Goal: Transaction & Acquisition: Purchase product/service

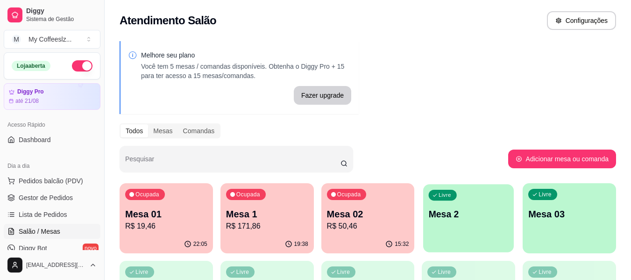
click at [449, 226] on div "Livre Mesa 2" at bounding box center [468, 212] width 91 height 57
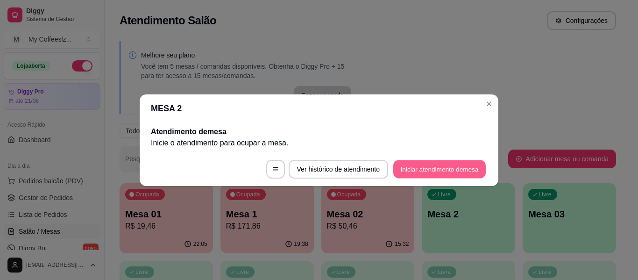
click at [438, 176] on button "Iniciar atendimento de mesa" at bounding box center [439, 169] width 92 height 18
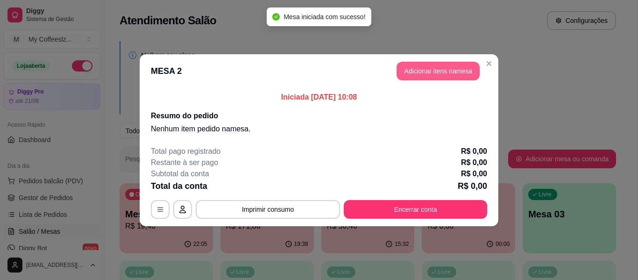
click at [424, 72] on button "Adicionar itens na mesa" at bounding box center [437, 71] width 83 height 19
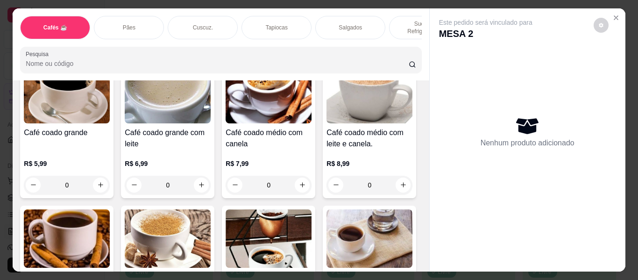
scroll to position [233, 0]
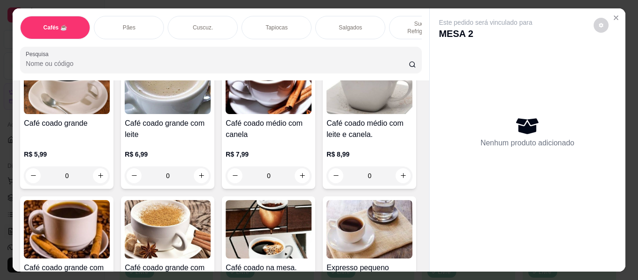
click at [400, 35] on icon "increase-product-quantity" at bounding box center [403, 31] width 7 height 7
type input "1"
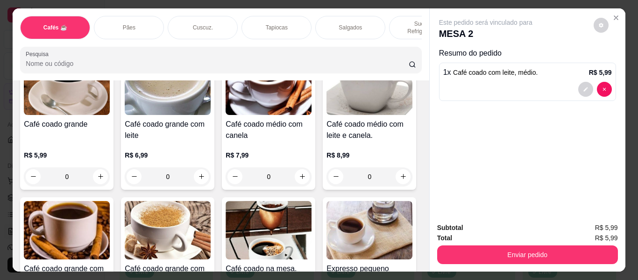
scroll to position [234, 0]
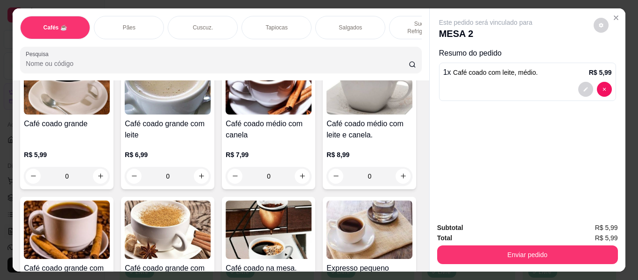
click at [127, 24] on p "Pães" at bounding box center [129, 27] width 13 height 7
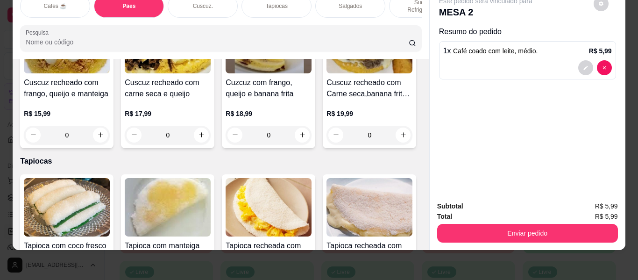
scroll to position [2062, 0]
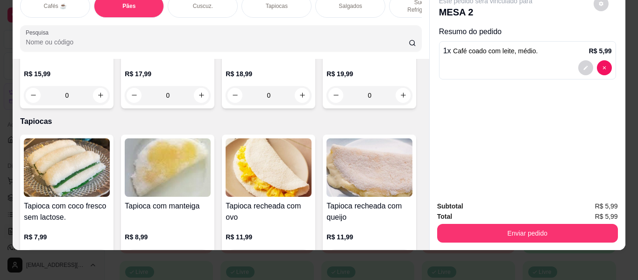
type input "1"
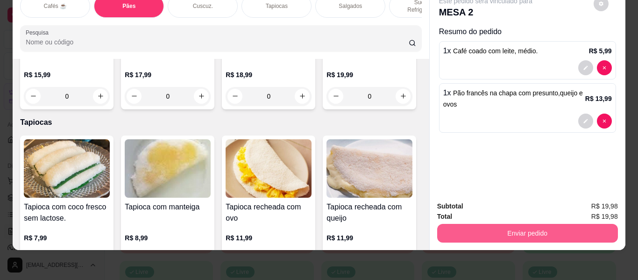
click at [535, 225] on button "Enviar pedido" at bounding box center [527, 233] width 181 height 19
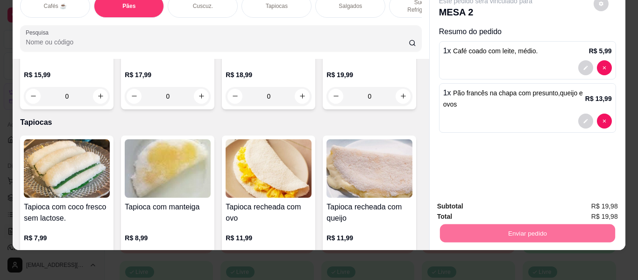
click at [522, 203] on button "Não registrar e enviar pedido" at bounding box center [496, 203] width 97 height 18
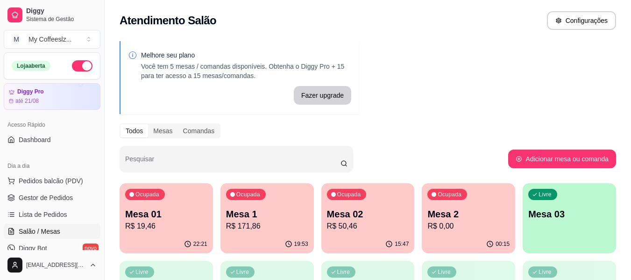
click at [482, 223] on p "R$ 0,00" at bounding box center [468, 225] width 82 height 11
click at [476, 244] on div "00:15" at bounding box center [468, 244] width 93 height 18
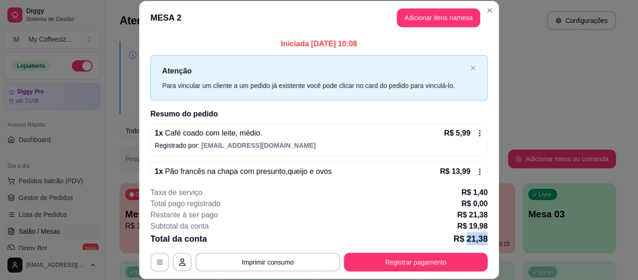
click at [476, 244] on p "R$ 21,38" at bounding box center [470, 238] width 34 height 13
